Goal: Information Seeking & Learning: Understand process/instructions

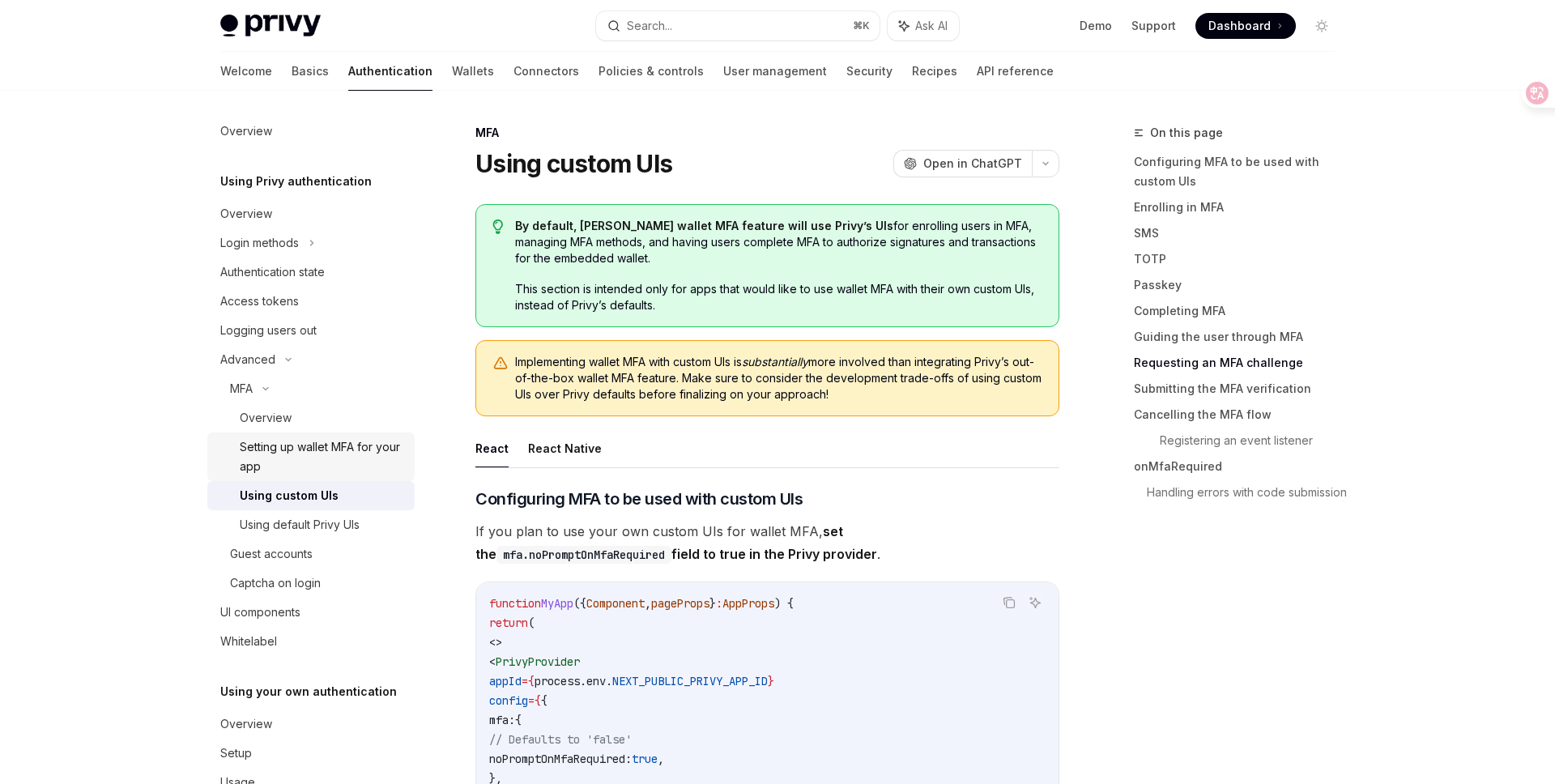
scroll to position [4546, 0]
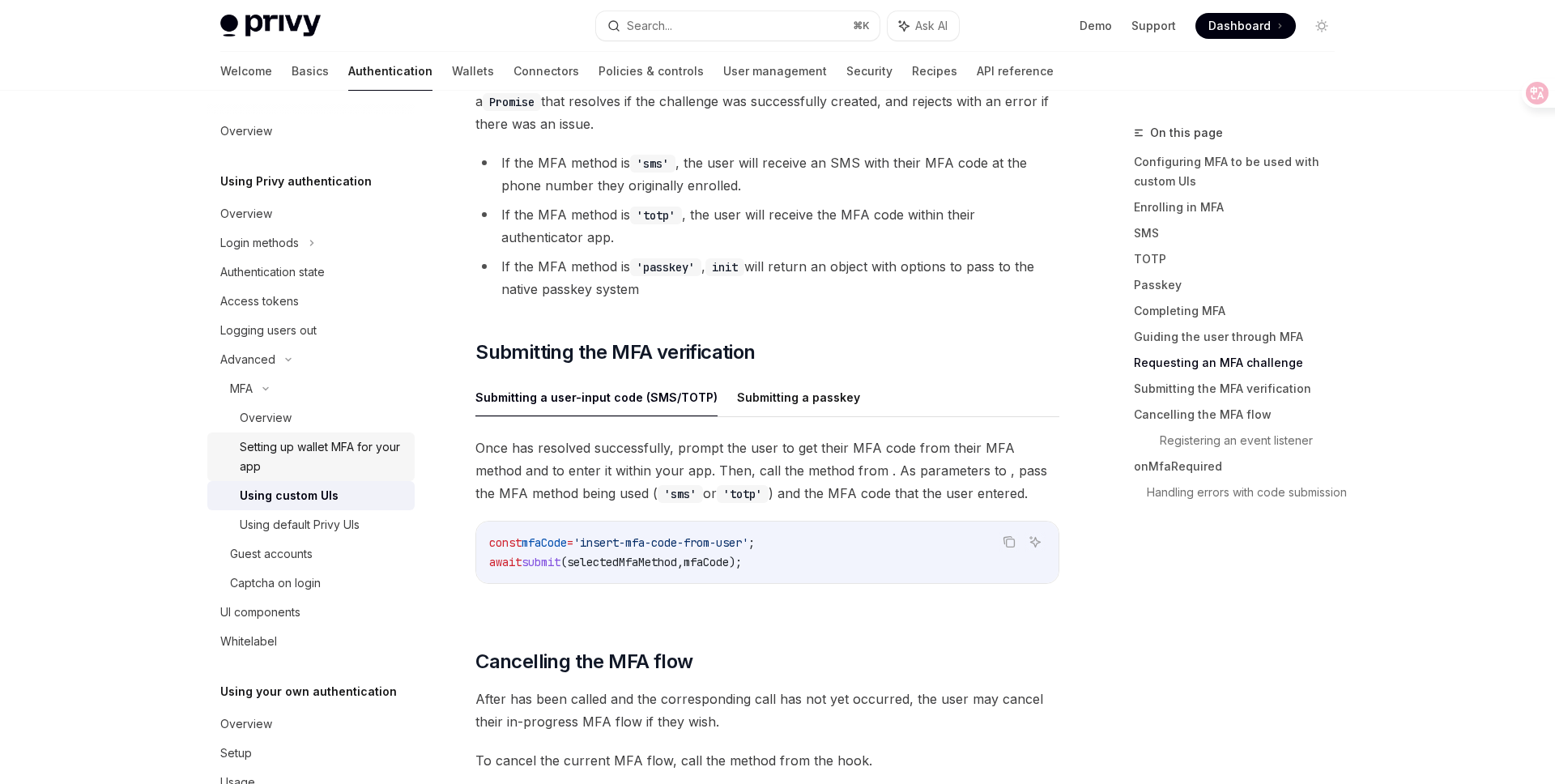
click at [366, 449] on div "Setting up wallet MFA for your app" at bounding box center [323, 457] width 166 height 39
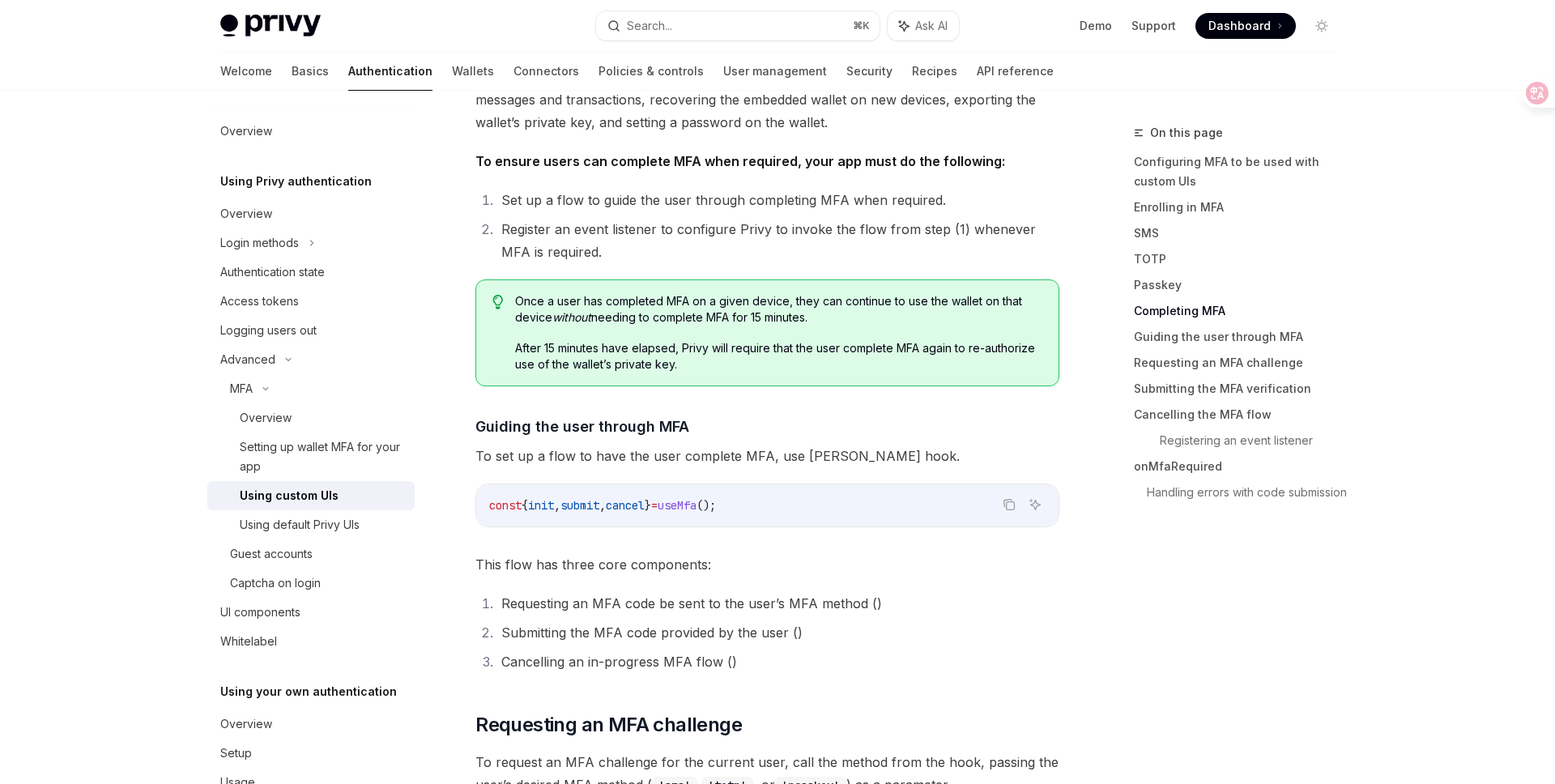
scroll to position [3716, 0]
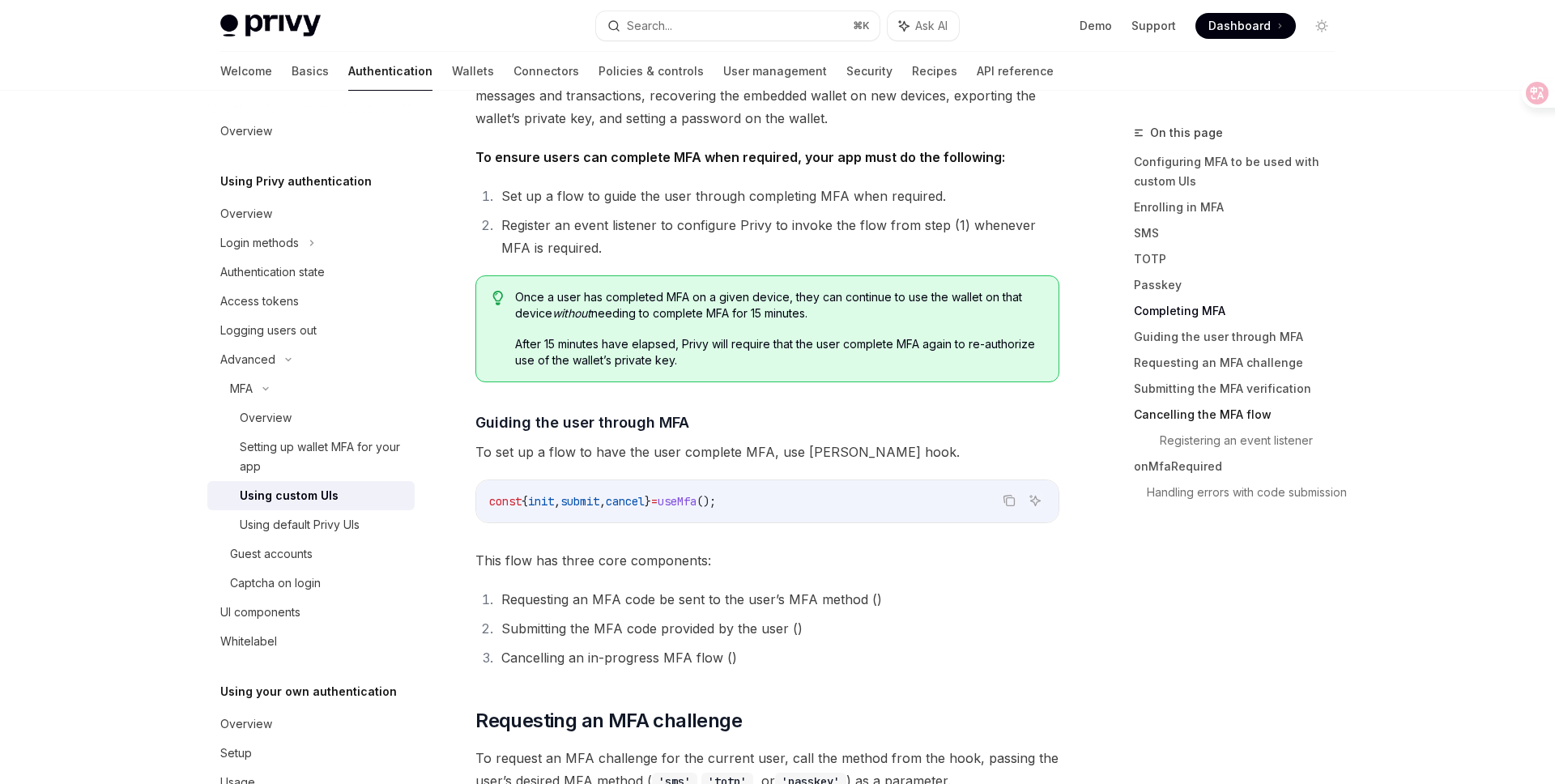
click at [1245, 417] on link "Cancelling the MFA flow" at bounding box center [1241, 415] width 214 height 25
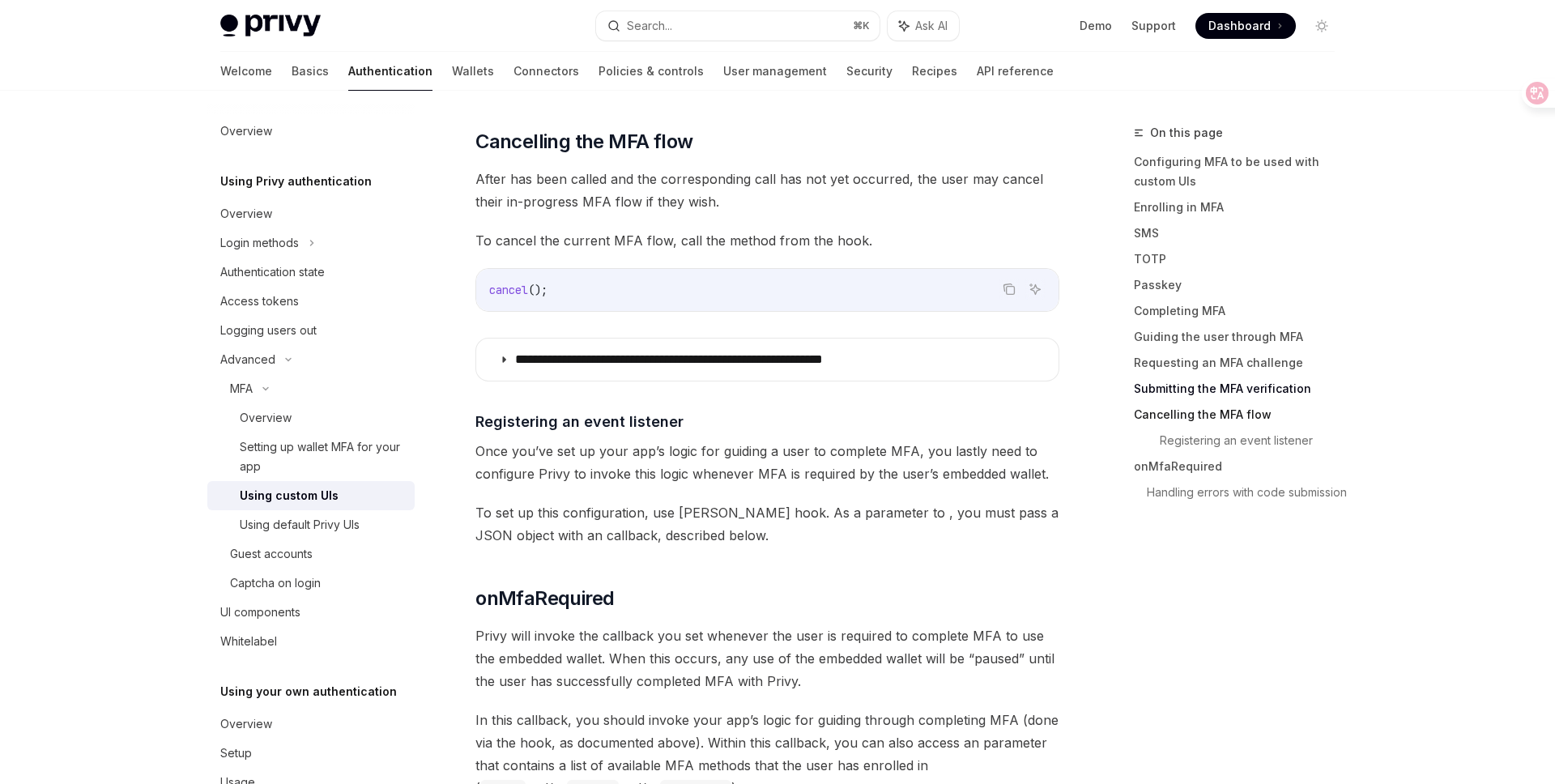
scroll to position [5068, 0]
click at [803, 355] on p "**********" at bounding box center [724, 358] width 418 height 17
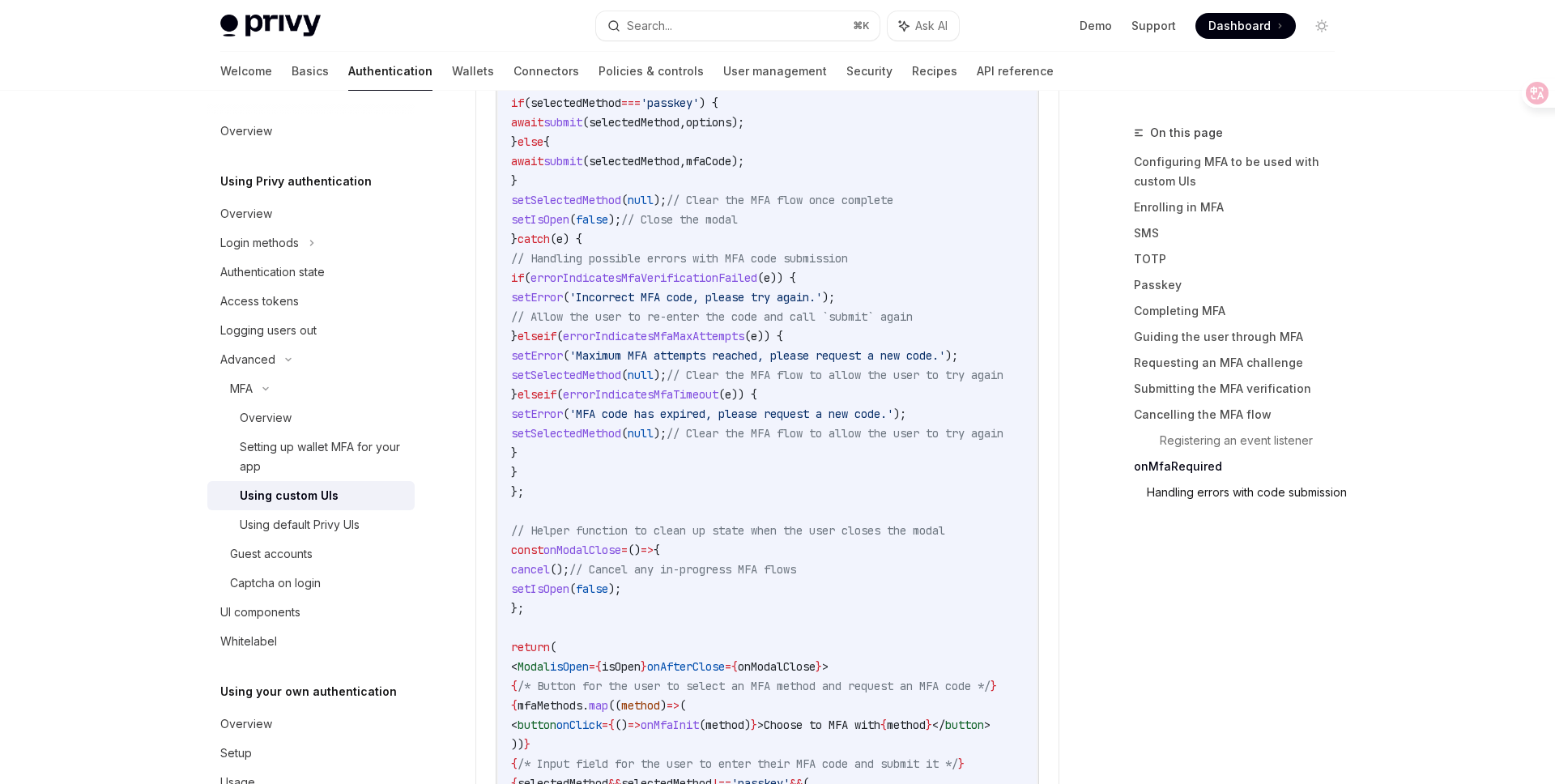
click at [1178, 499] on link "Handling errors with code submission" at bounding box center [1247, 492] width 201 height 25
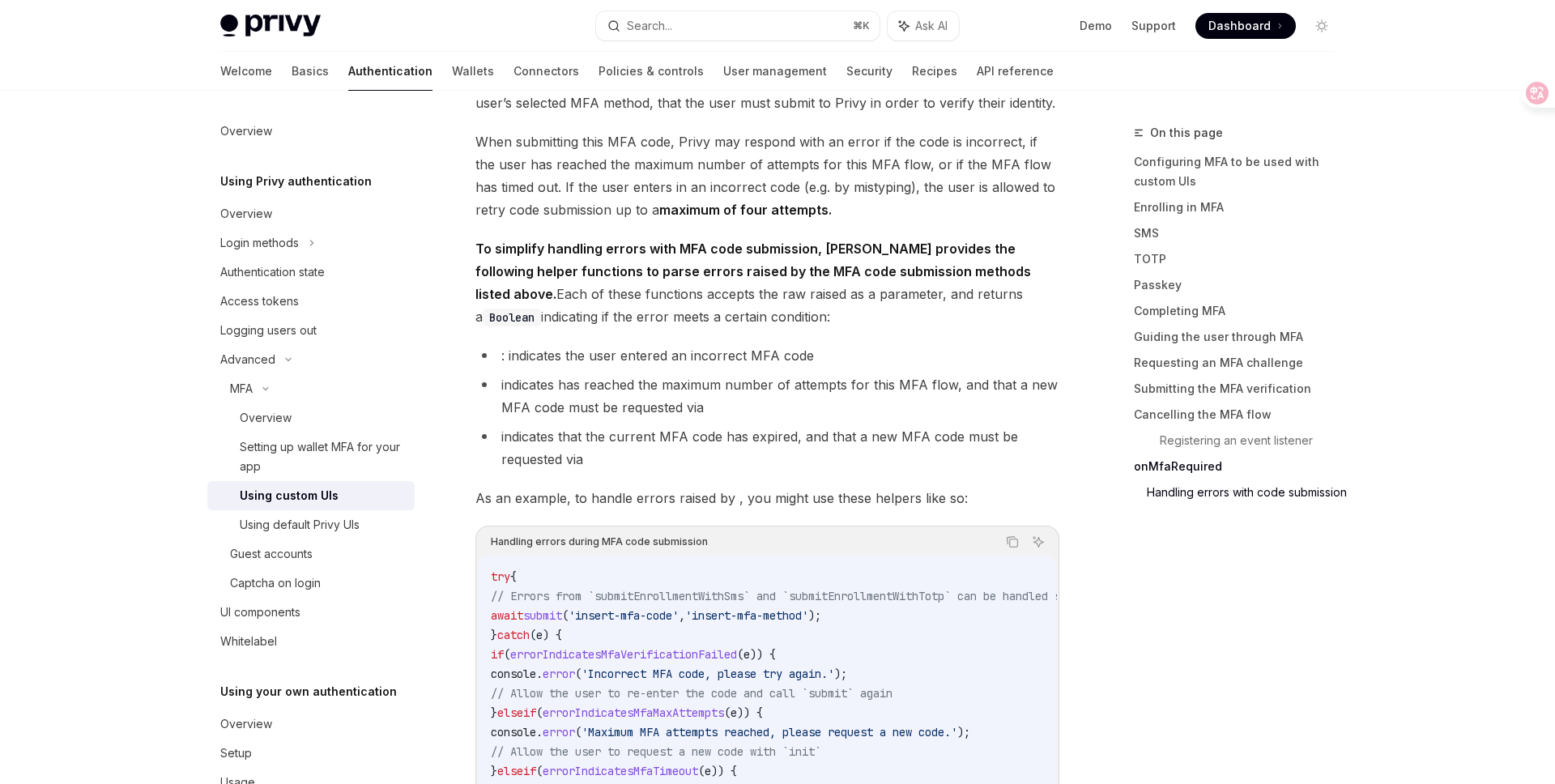
scroll to position [8814, 0]
click at [1173, 466] on link "onMfaRequired" at bounding box center [1241, 466] width 214 height 25
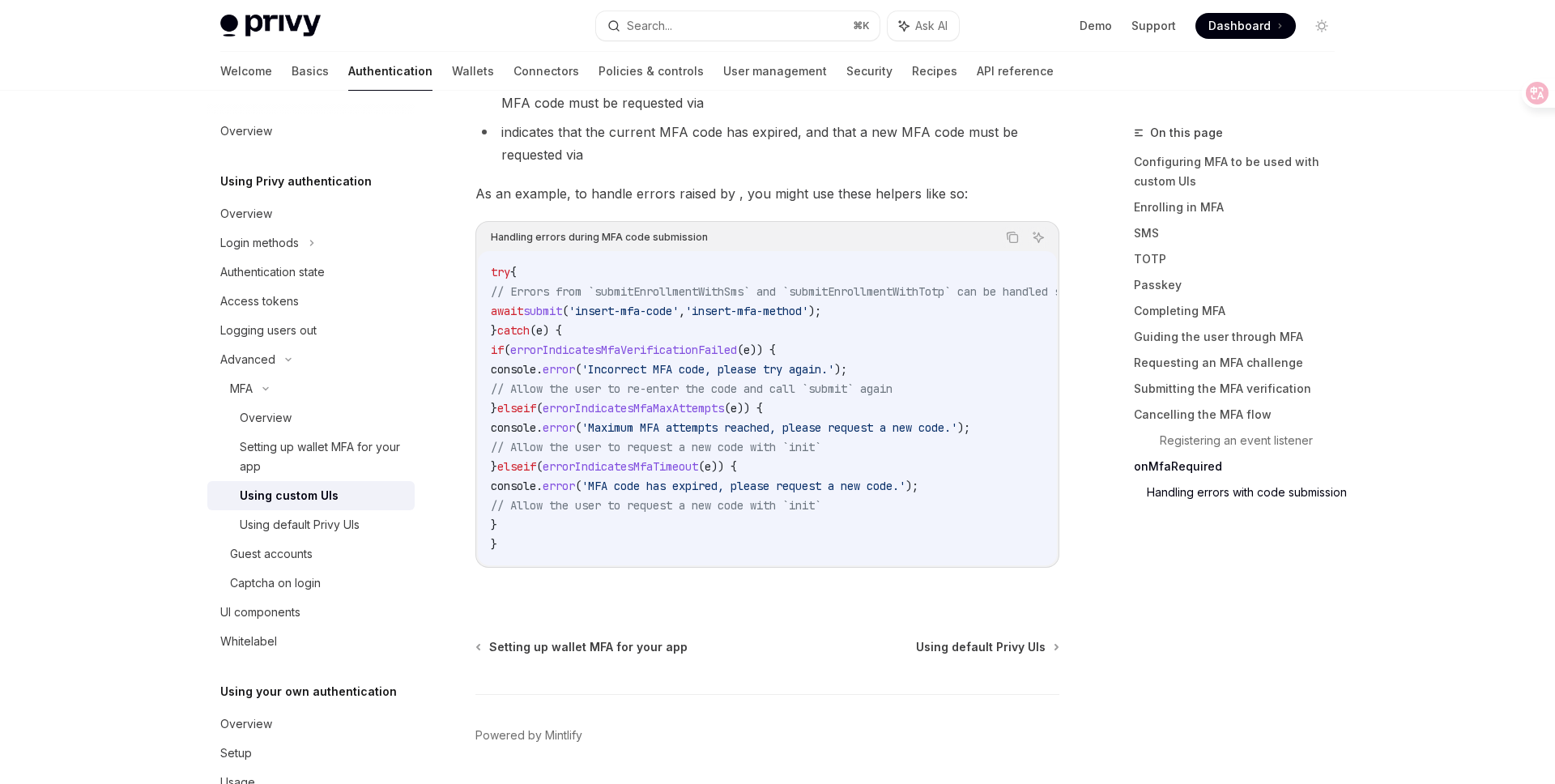
scroll to position [9112, 0]
click at [1246, 414] on link "Cancelling the MFA flow" at bounding box center [1241, 415] width 214 height 25
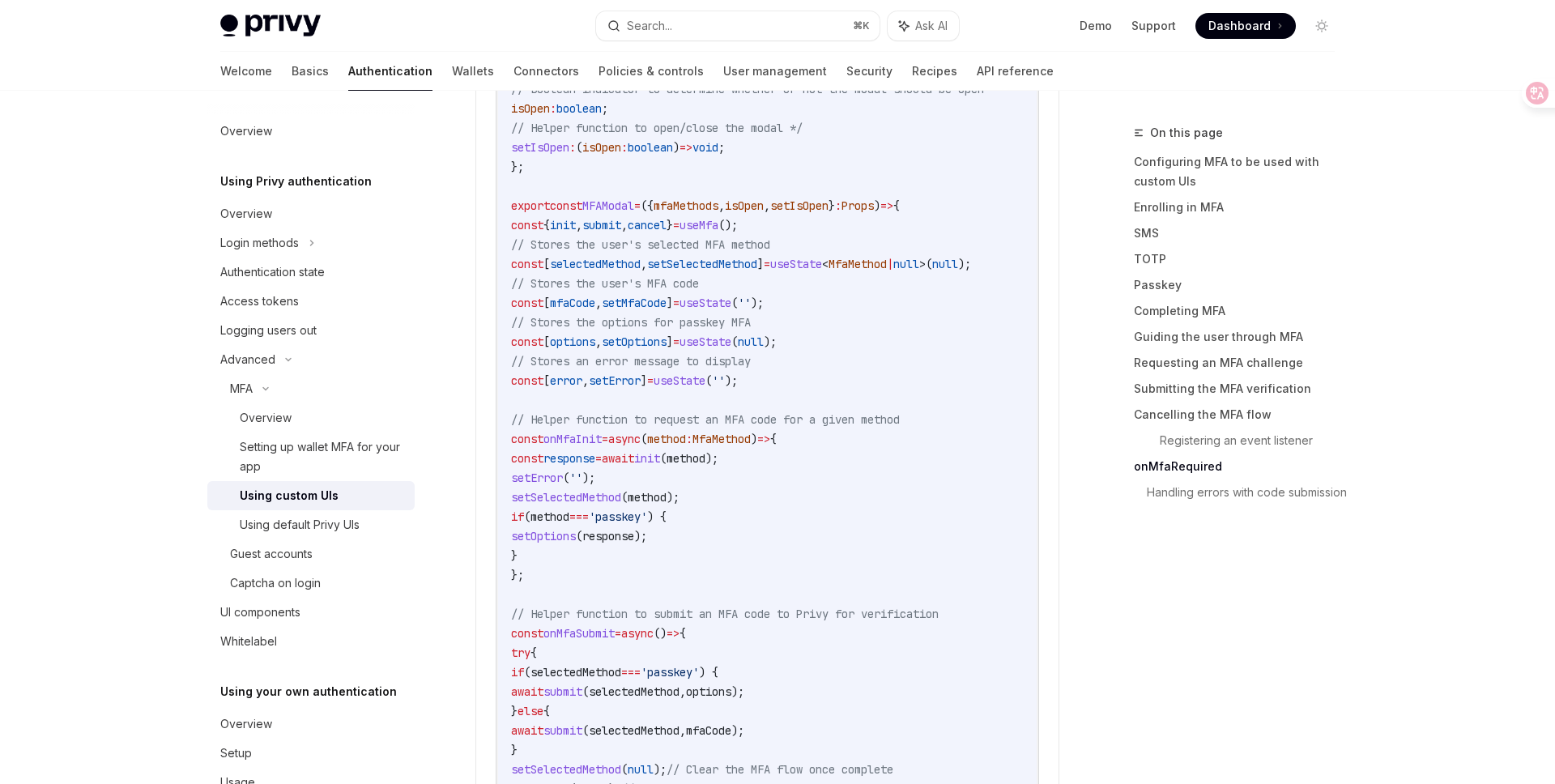
scroll to position [5846, 0]
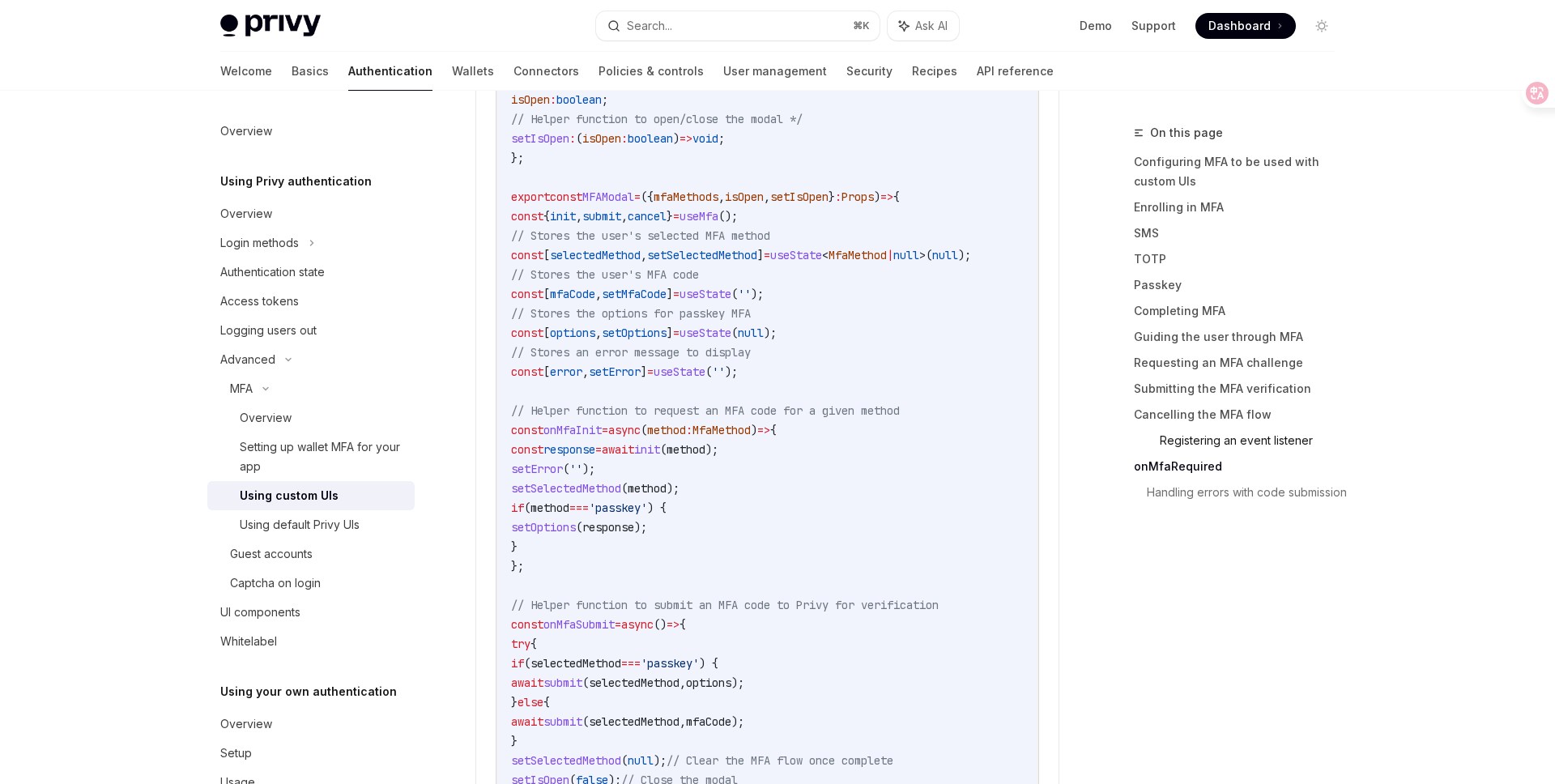
click at [1215, 436] on link "Registering an event listener" at bounding box center [1254, 440] width 188 height 25
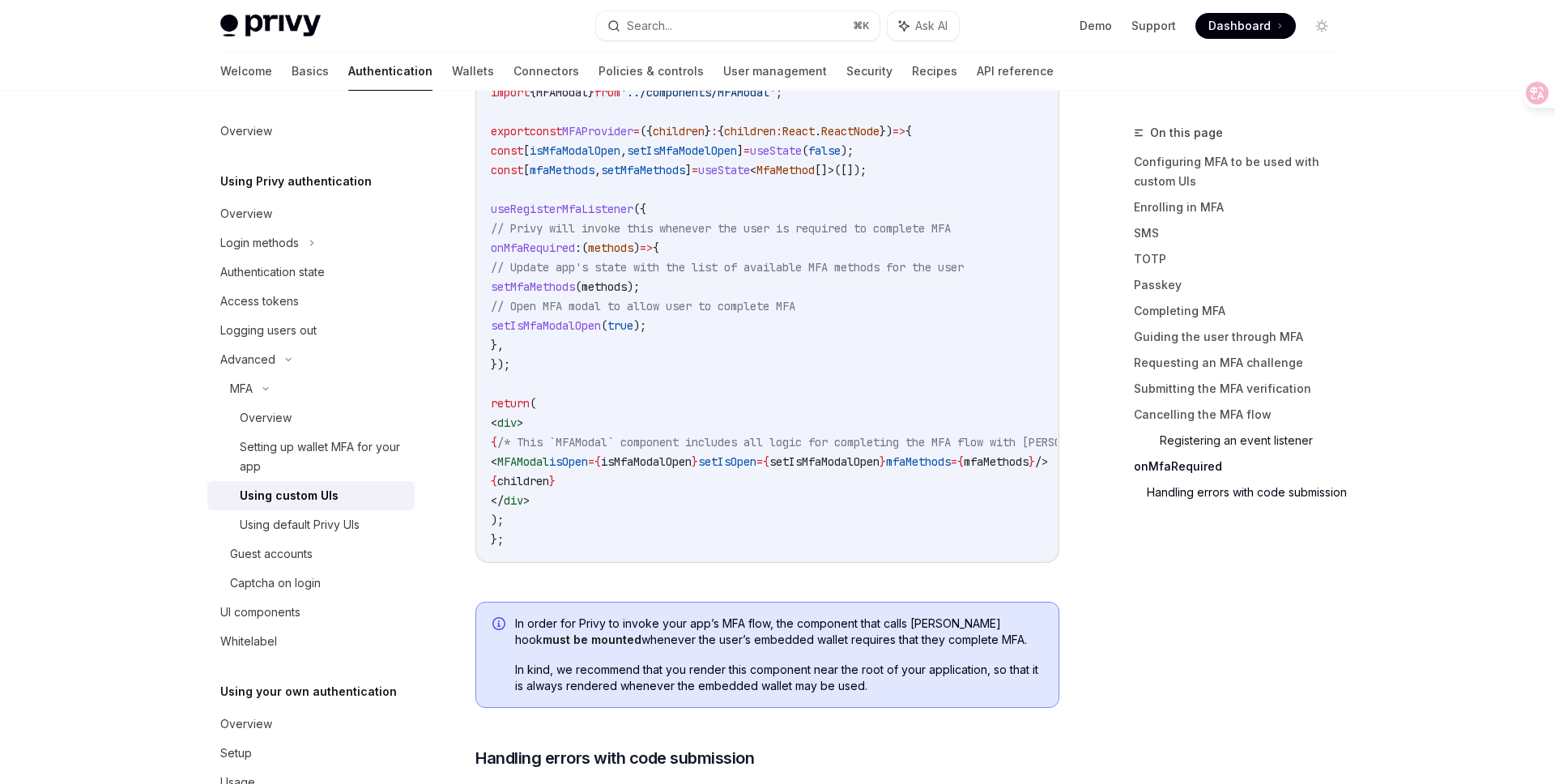
click at [1208, 447] on link "Registering an event listener" at bounding box center [1254, 440] width 188 height 25
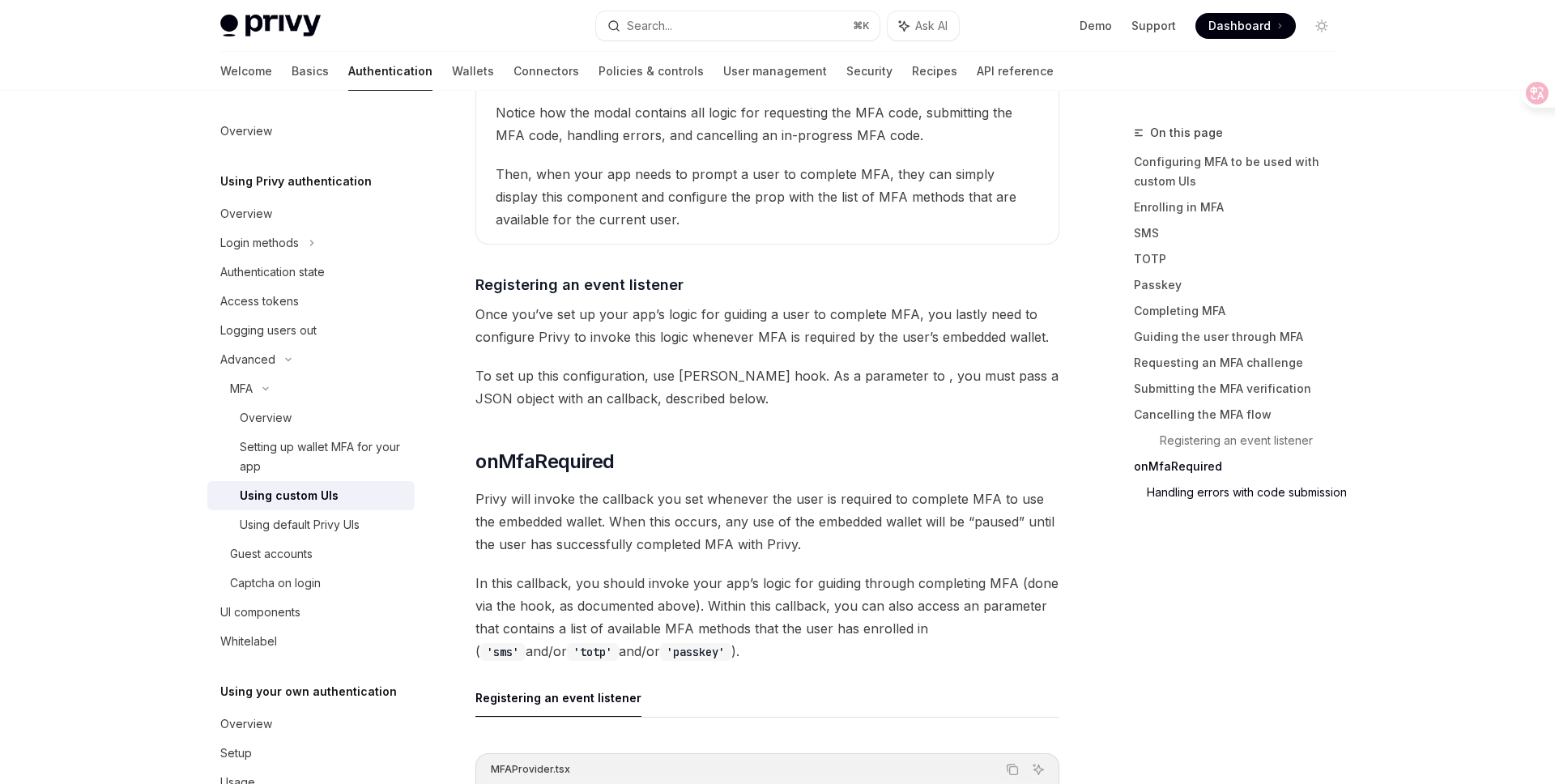
scroll to position [7342, 0]
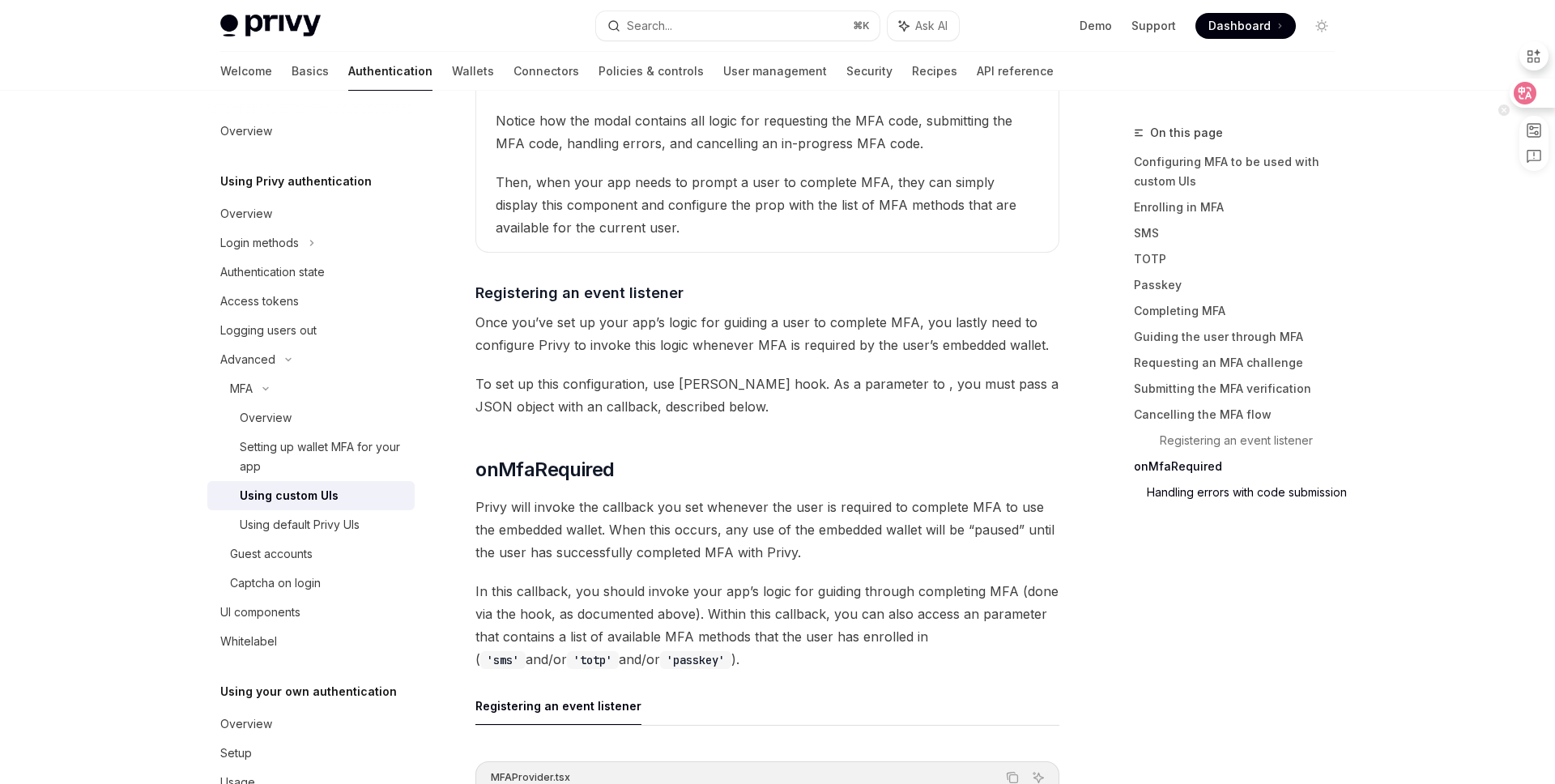
click at [1523, 91] on icon at bounding box center [1526, 92] width 14 height 13
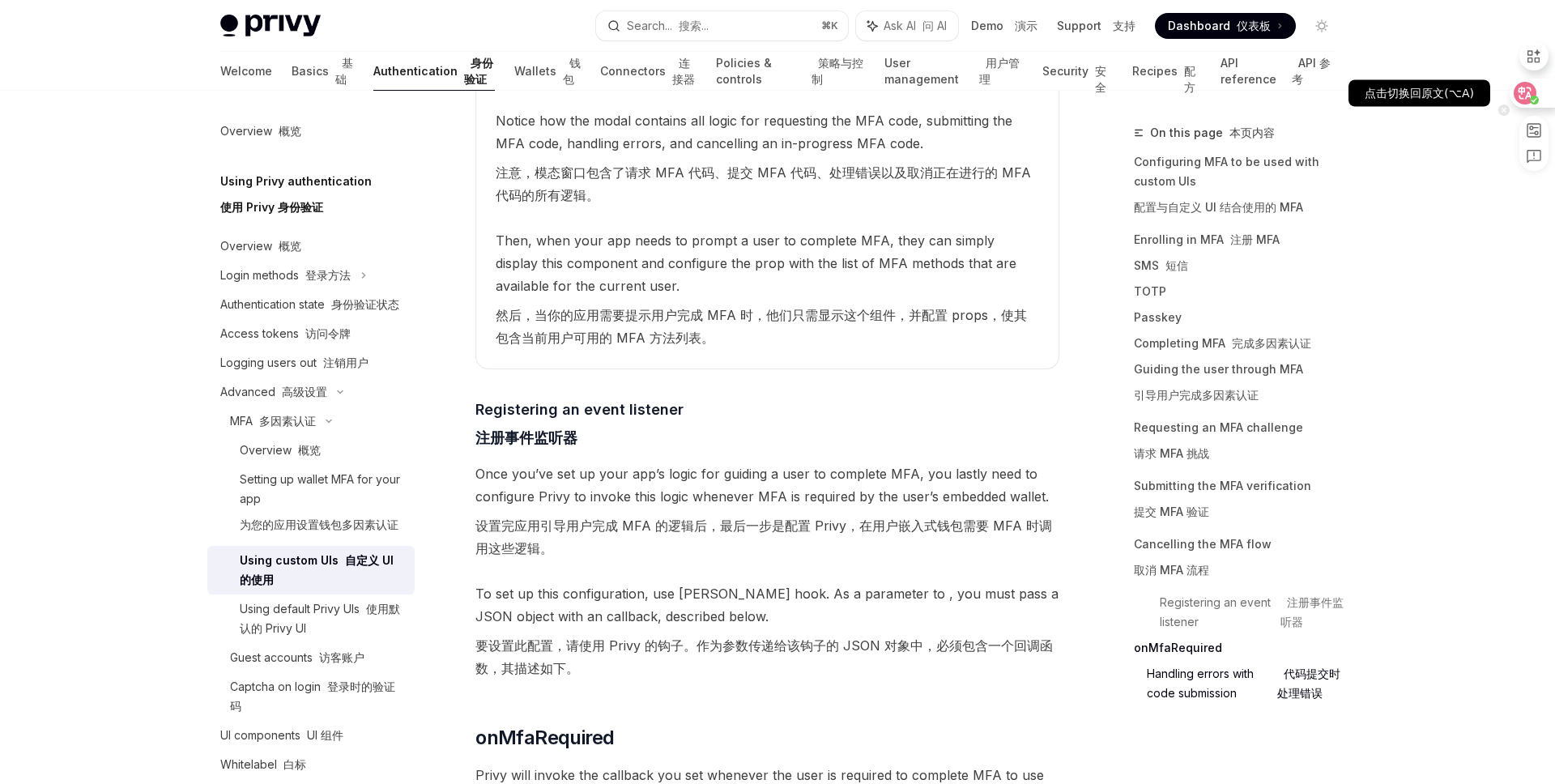
click at [1528, 98] on icon at bounding box center [1526, 93] width 17 height 17
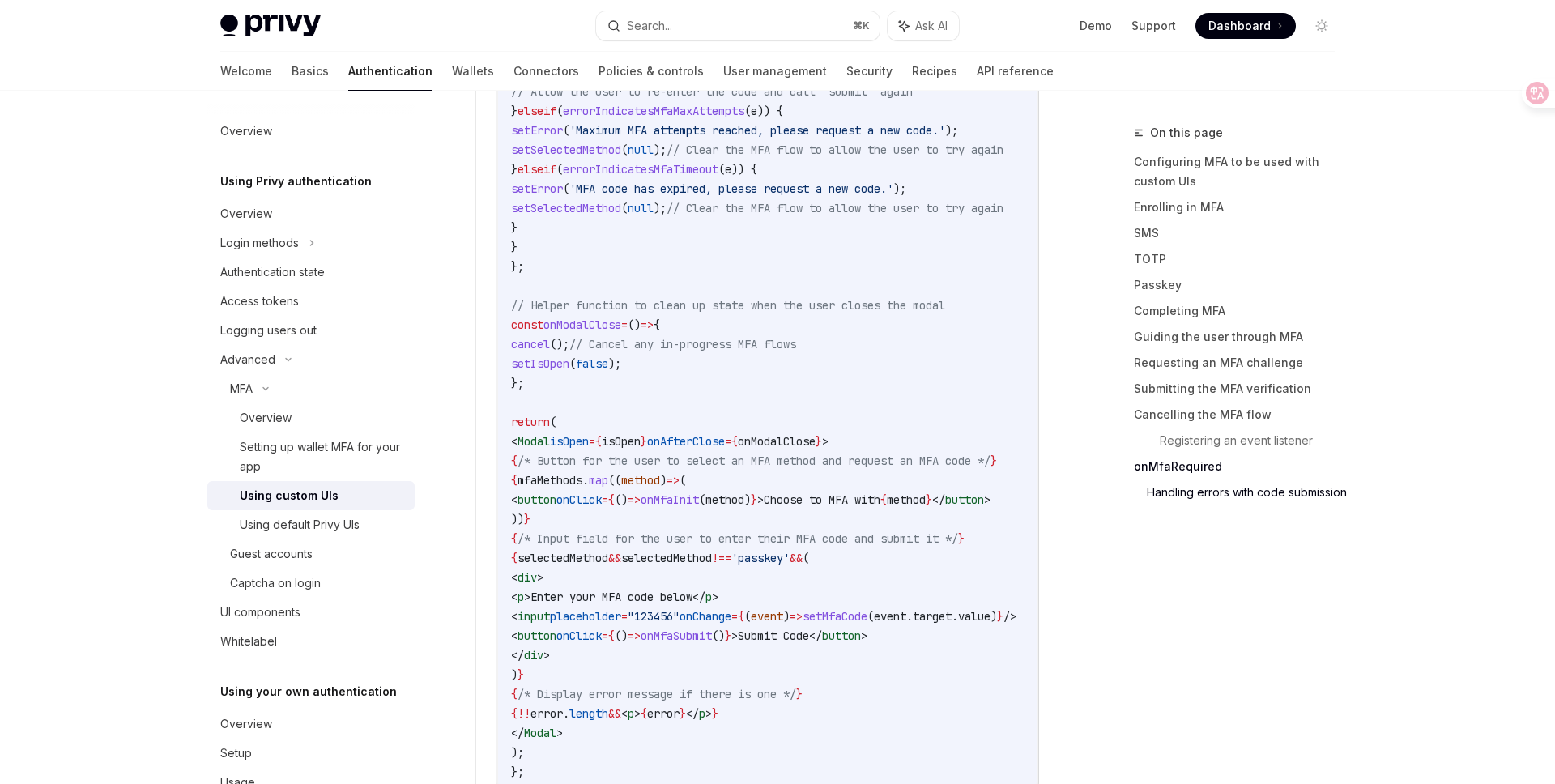
scroll to position [6627, 0]
